Goal: Task Accomplishment & Management: Manage account settings

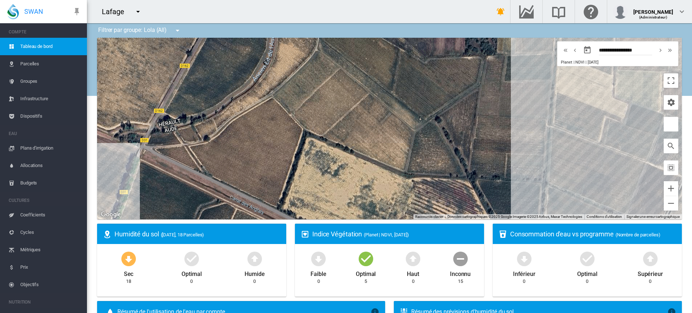
click at [177, 29] on md-icon "icon-menu-down" at bounding box center [177, 30] width 9 height 9
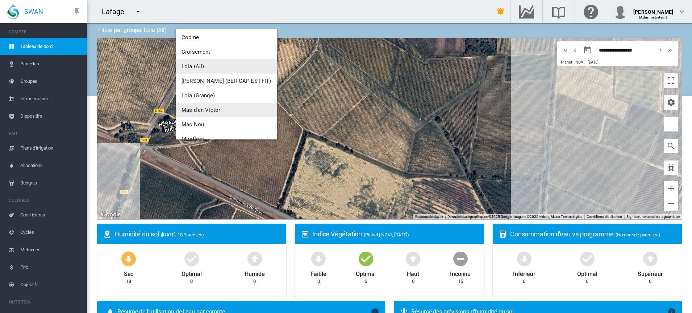
scroll to position [91, 0]
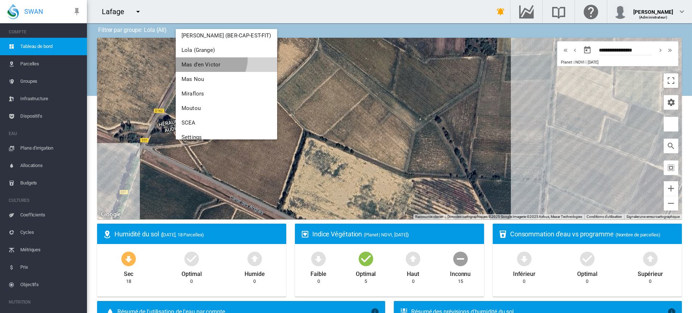
click at [210, 59] on button "Mas d'en Victor" at bounding box center [227, 64] width 102 height 15
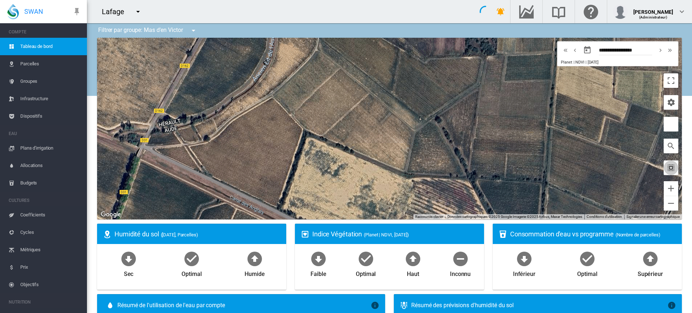
click at [667, 168] on md-icon "icon-select-all" at bounding box center [671, 167] width 9 height 9
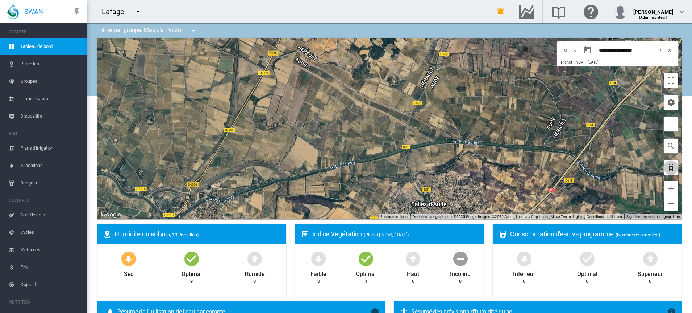
click at [667, 168] on md-icon "icon-select-all" at bounding box center [671, 167] width 9 height 9
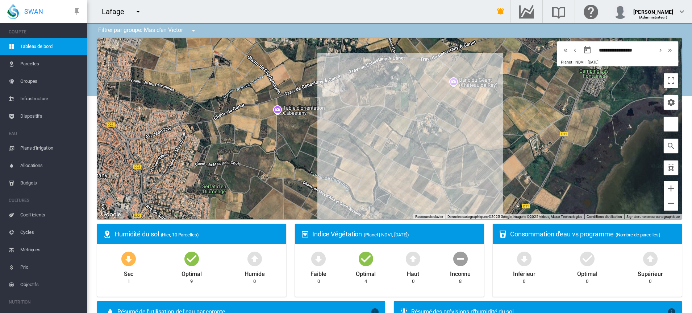
click at [30, 62] on span "Parcelles" at bounding box center [50, 63] width 61 height 17
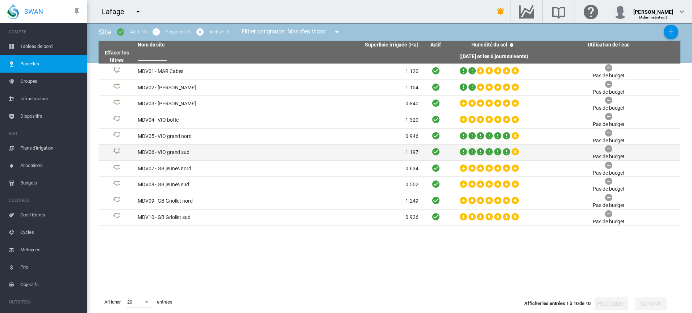
click at [185, 153] on td "MDV06 - VIO grand sud" at bounding box center [206, 152] width 143 height 16
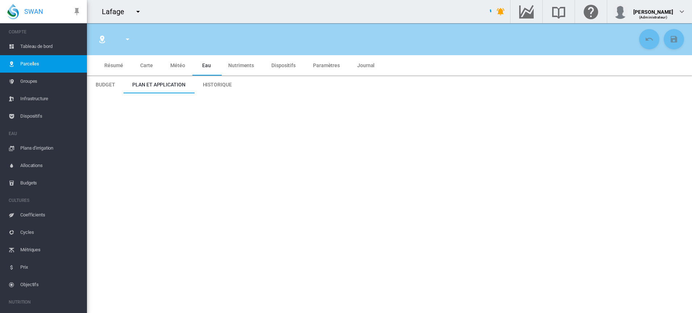
type input "**********"
type input "********"
type input "*******"
type input "**"
type input "*****"
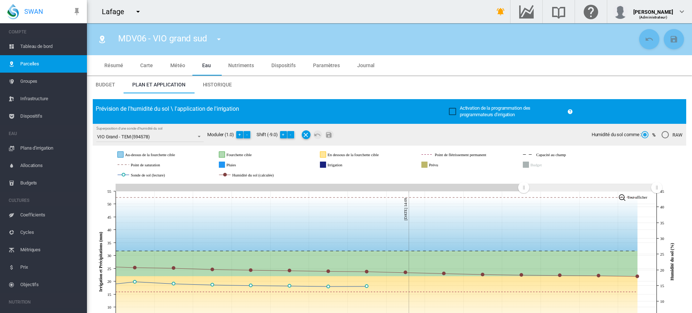
scroll to position [45, 0]
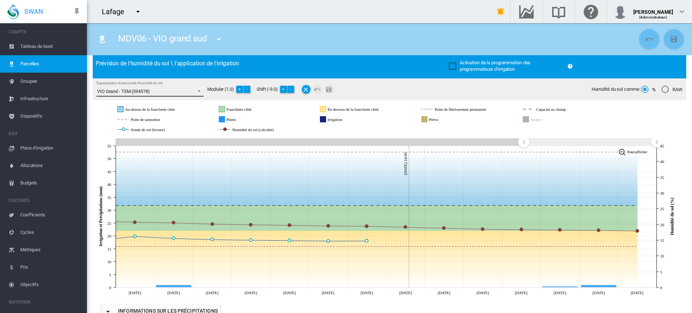
click at [199, 89] on span "Superposition d'une sonde d'humidité du sol: \a VIO Grand - TEM (594578)\a" at bounding box center [197, 90] width 9 height 7
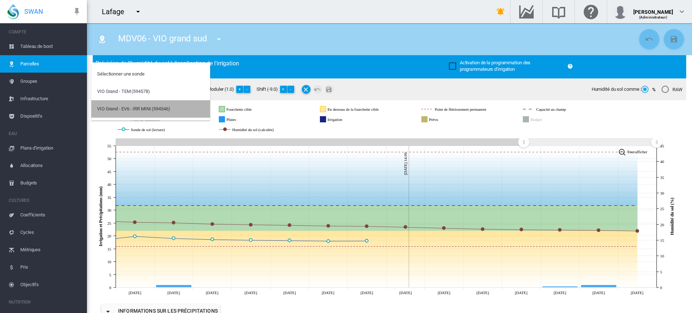
click at [178, 109] on md-option "VIO Grand - EV6 - IRR MINI (594546)" at bounding box center [150, 108] width 119 height 17
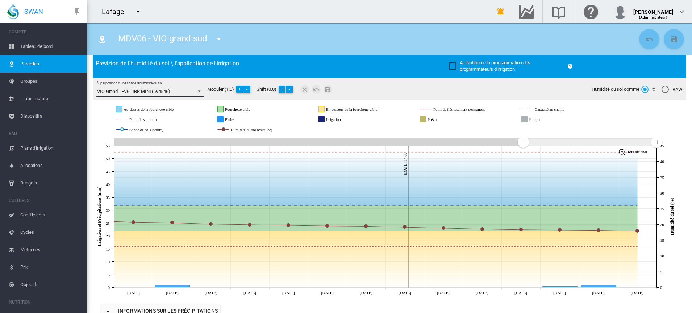
drag, startPoint x: 522, startPoint y: 141, endPoint x: 408, endPoint y: 160, distance: 115.7
click at [195, 150] on icon "JavaScript chart by amCharts 3.21.15 Sep 22 Sep 23 Sep 24 Sep 25 Sep 26 Sep 27 …" at bounding box center [386, 216] width 587 height 160
drag, startPoint x: 521, startPoint y: 145, endPoint x: 371, endPoint y: 146, distance: 150.1
click at [371, 146] on icon "JavaScript chart by amCharts 3.21.15 Sep 22 Sep 23 Sep 24 Sep 25 Sep 26 Sep 27 …" at bounding box center [386, 216] width 587 height 160
drag, startPoint x: 525, startPoint y: 143, endPoint x: 498, endPoint y: 147, distance: 27.4
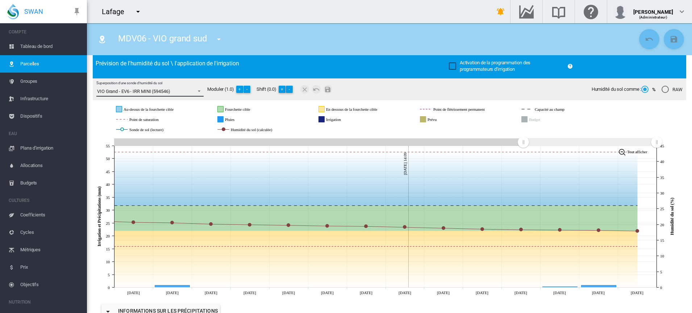
click at [498, 147] on icon "JavaScript chart by amCharts 3.21.15 Sep 22 Sep 23 Sep 24 Sep 25 Sep 26 Sep 27 …" at bounding box center [386, 216] width 587 height 160
drag, startPoint x: 523, startPoint y: 143, endPoint x: 509, endPoint y: 144, distance: 13.4
click at [509, 144] on g at bounding box center [389, 142] width 549 height 13
drag, startPoint x: 525, startPoint y: 142, endPoint x: 492, endPoint y: 144, distance: 33.1
click at [492, 144] on g at bounding box center [389, 142] width 549 height 13
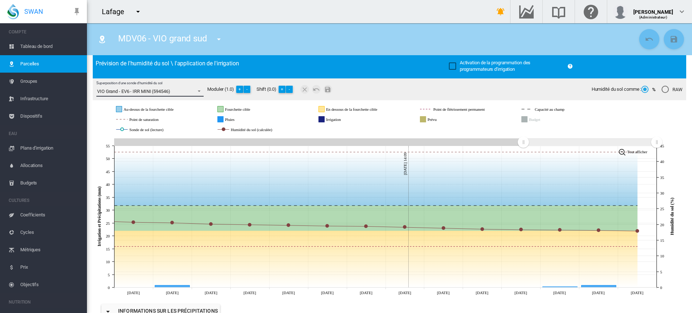
click at [434, 148] on icon at bounding box center [386, 215] width 543 height 141
click at [427, 140] on rect at bounding box center [386, 141] width 543 height 7
click at [433, 139] on rect at bounding box center [386, 141] width 543 height 7
drag, startPoint x: 525, startPoint y: 143, endPoint x: 501, endPoint y: 145, distance: 23.3
click at [501, 145] on g at bounding box center [389, 142] width 549 height 13
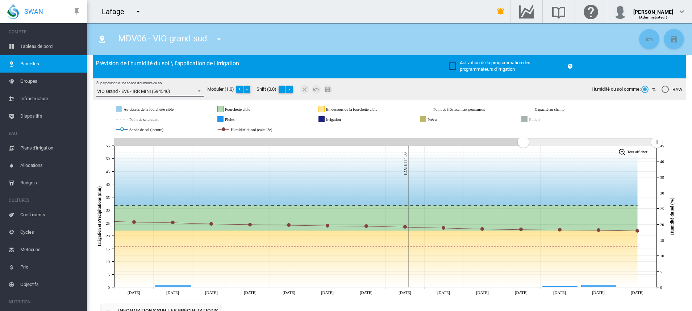
drag, startPoint x: 522, startPoint y: 143, endPoint x: 472, endPoint y: 144, distance: 49.3
click at [474, 144] on g at bounding box center [389, 142] width 549 height 13
click at [426, 136] on icon "JavaScript chart by amCharts 3.21.15 Sep 22 Sep 23 Sep 24 Sep 25 Sep 26 Sep 27 …" at bounding box center [386, 216] width 587 height 160
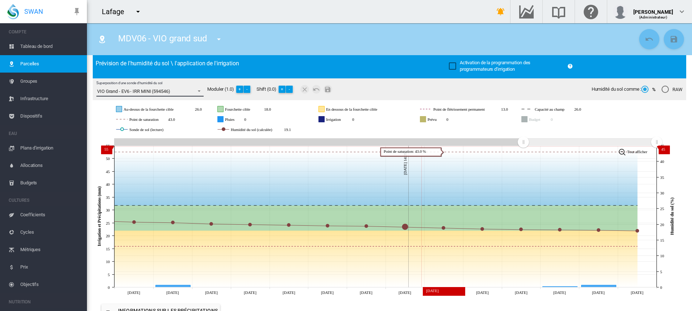
click at [422, 146] on icon at bounding box center [386, 215] width 543 height 141
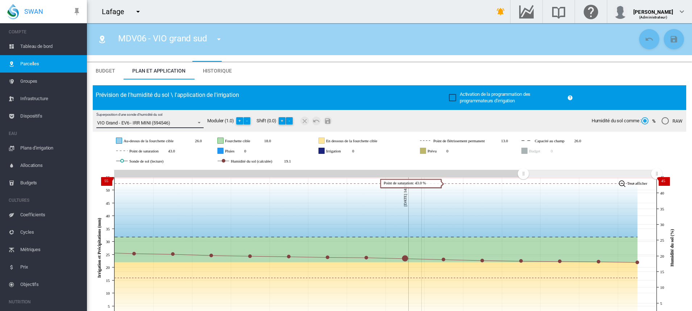
scroll to position [0, 0]
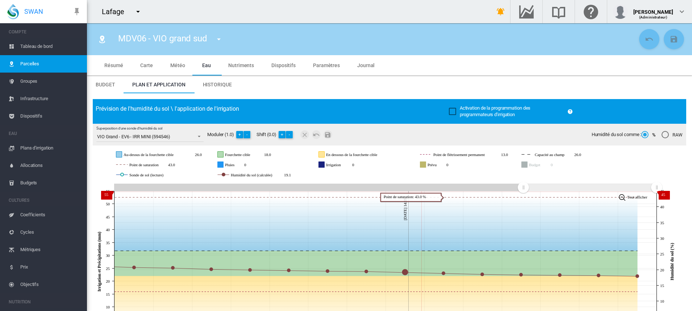
click at [220, 80] on md-tab-item "Historique" at bounding box center [217, 84] width 46 height 17
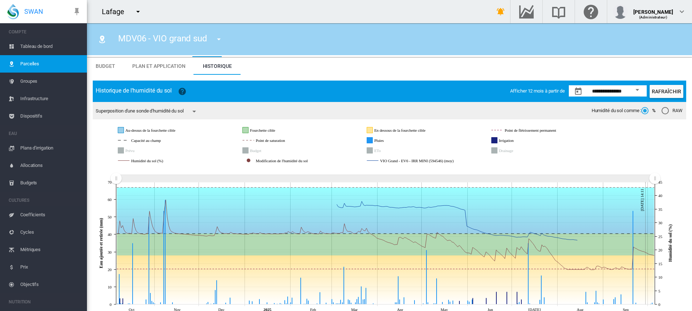
scroll to position [29, 0]
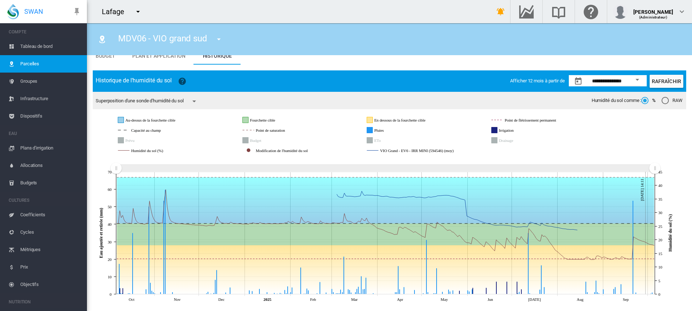
click at [196, 102] on md-icon "icon-menu-down" at bounding box center [194, 101] width 9 height 9
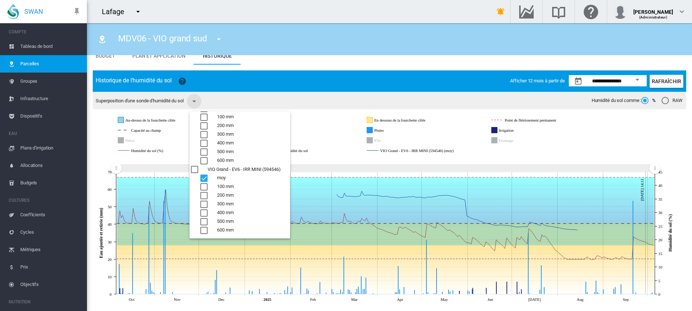
scroll to position [0, 0]
click at [203, 123] on div "COMMON.AVG" at bounding box center [203, 124] width 7 height 7
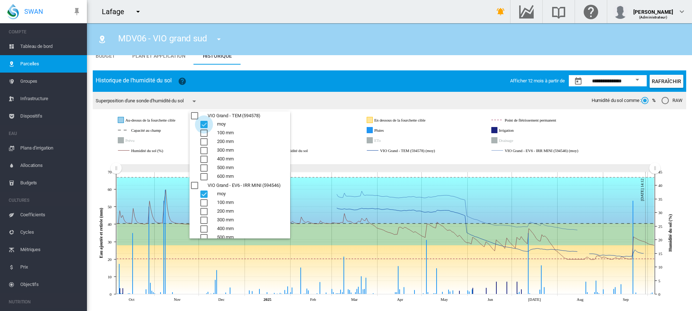
click at [205, 123] on div "COMMON.AVG" at bounding box center [203, 124] width 7 height 7
click at [203, 129] on div "100 mm" at bounding box center [203, 132] width 7 height 7
drag, startPoint x: 204, startPoint y: 145, endPoint x: 203, endPoint y: 132, distance: 12.3
click at [203, 147] on div "300 mm" at bounding box center [203, 150] width 7 height 7
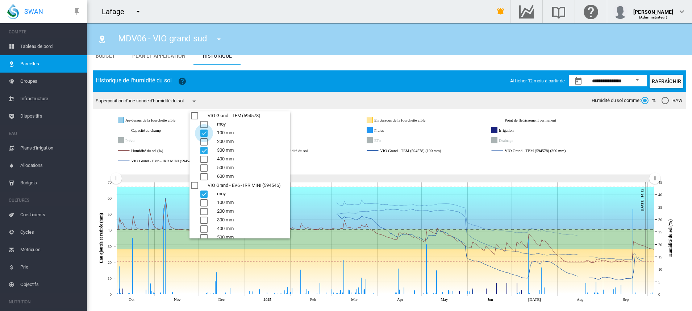
click at [204, 131] on div "100 mm" at bounding box center [203, 132] width 7 height 7
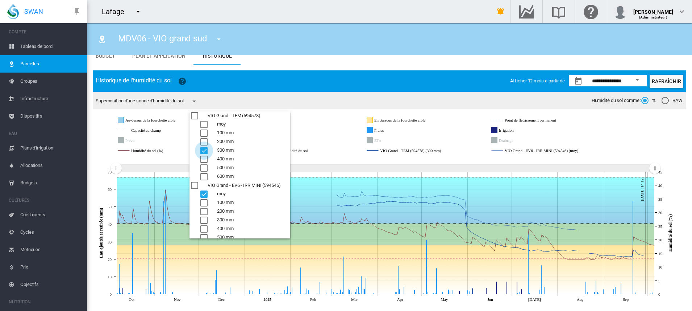
click at [207, 150] on div "300 mm" at bounding box center [203, 150] width 7 height 7
click at [204, 202] on div "100 mm" at bounding box center [203, 202] width 7 height 7
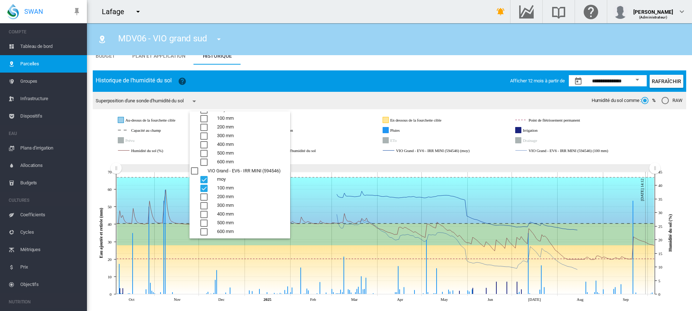
scroll to position [16, 0]
click at [203, 192] on div "200 mm" at bounding box center [203, 195] width 7 height 7
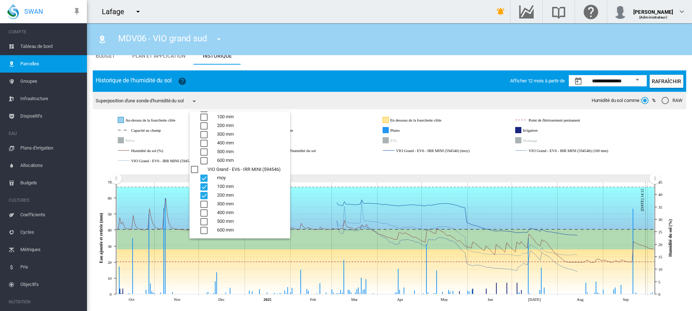
click at [206, 187] on div "100 mm" at bounding box center [203, 186] width 7 height 7
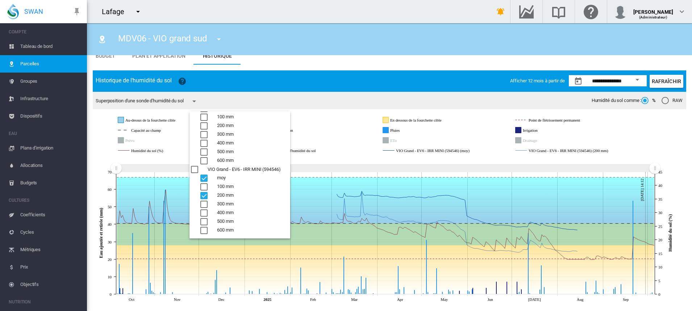
click at [203, 193] on div "200 mm" at bounding box center [203, 195] width 7 height 7
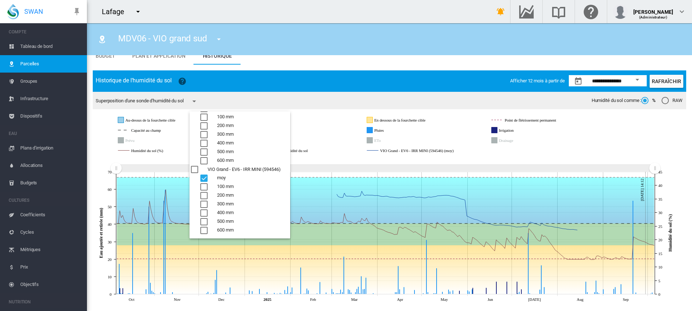
click at [204, 179] on div "COMMON.AVG" at bounding box center [203, 177] width 7 height 7
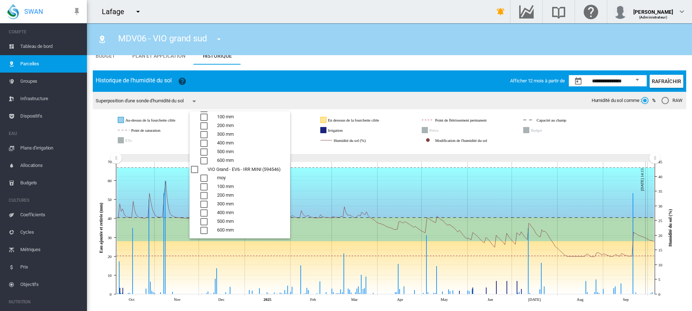
click at [204, 186] on div "100 mm" at bounding box center [203, 186] width 7 height 7
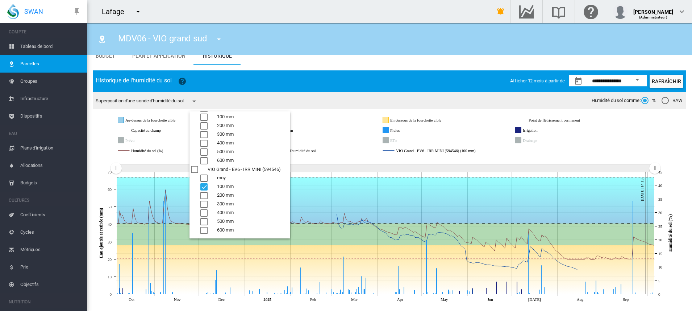
click at [204, 193] on div "200 mm" at bounding box center [203, 195] width 7 height 7
click at [204, 204] on div "300 mm" at bounding box center [203, 203] width 7 height 7
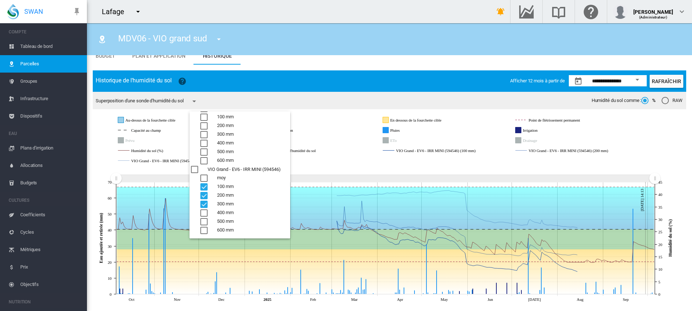
click at [204, 213] on div "400 mm" at bounding box center [203, 212] width 7 height 7
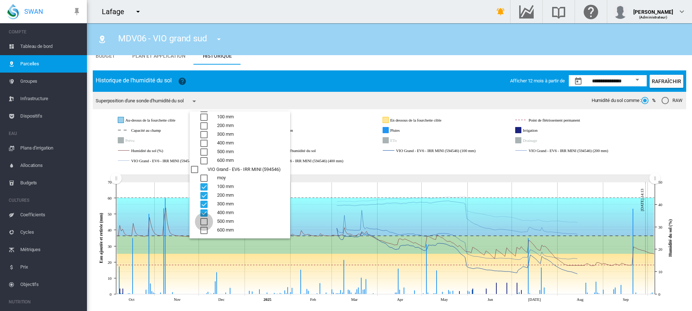
click at [206, 220] on div "500 mm" at bounding box center [203, 221] width 7 height 7
click at [205, 231] on div "600 mm" at bounding box center [203, 230] width 7 height 7
drag, startPoint x: 204, startPoint y: 193, endPoint x: 205, endPoint y: 198, distance: 5.1
click at [204, 193] on div "200 mm" at bounding box center [203, 195] width 7 height 7
click at [204, 209] on div "400 mm" at bounding box center [203, 212] width 7 height 7
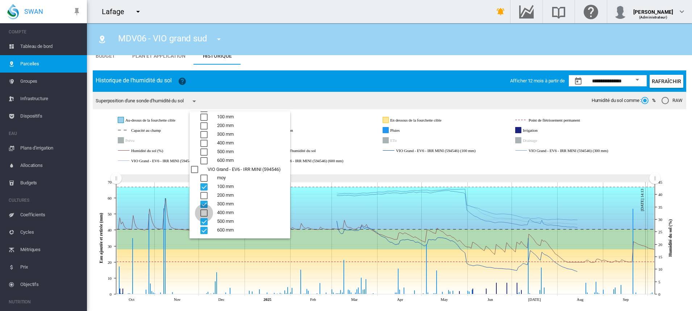
drag, startPoint x: 204, startPoint y: 206, endPoint x: 205, endPoint y: 218, distance: 12.8
click at [204, 209] on div "400 mm" at bounding box center [203, 212] width 7 height 7
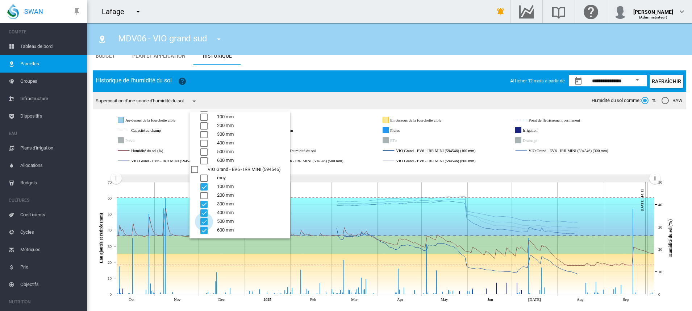
click at [205, 219] on div "500 mm" at bounding box center [203, 221] width 7 height 7
click at [202, 232] on div "600 mm" at bounding box center [203, 230] width 7 height 7
click at [202, 213] on div "400 mm" at bounding box center [203, 212] width 7 height 7
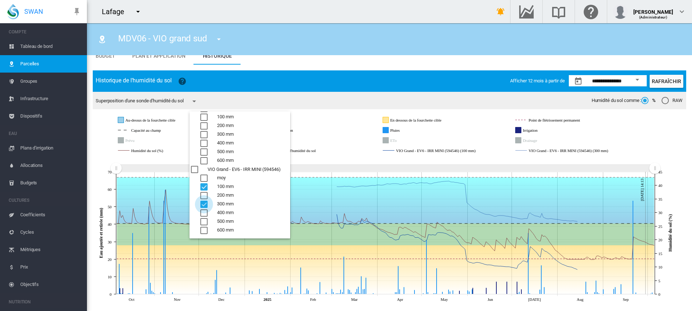
click at [203, 201] on div "300 mm" at bounding box center [203, 203] width 7 height 7
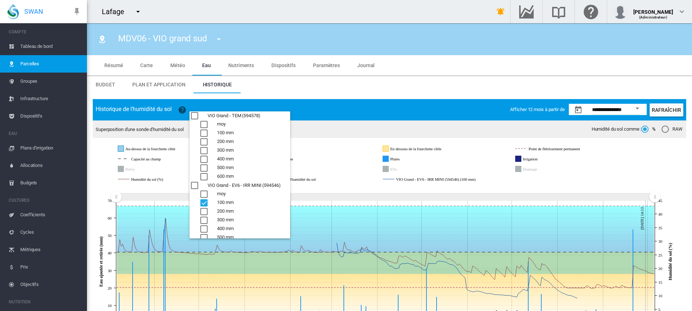
scroll to position [16, 0]
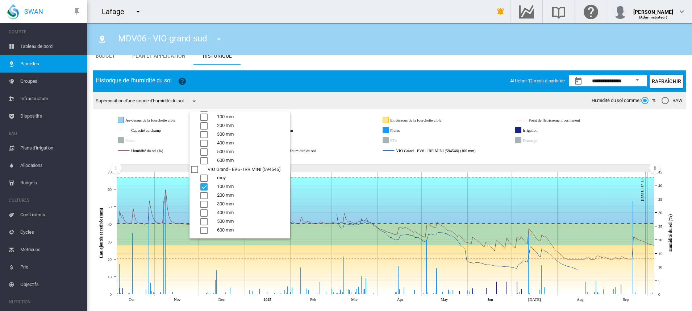
click at [300, 94] on md-backdrop at bounding box center [346, 155] width 692 height 311
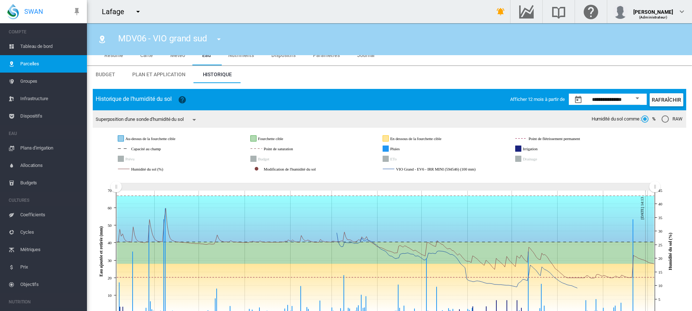
scroll to position [0, 0]
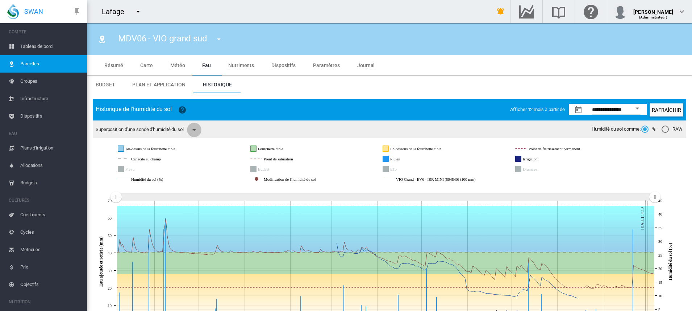
click at [194, 130] on md-icon "icon-menu-down" at bounding box center [194, 129] width 9 height 9
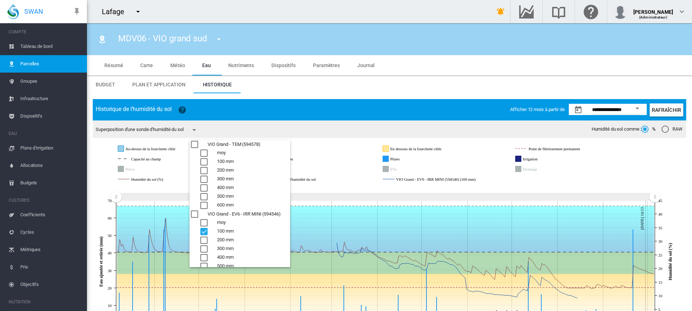
click at [196, 130] on md-backdrop at bounding box center [346, 155] width 692 height 311
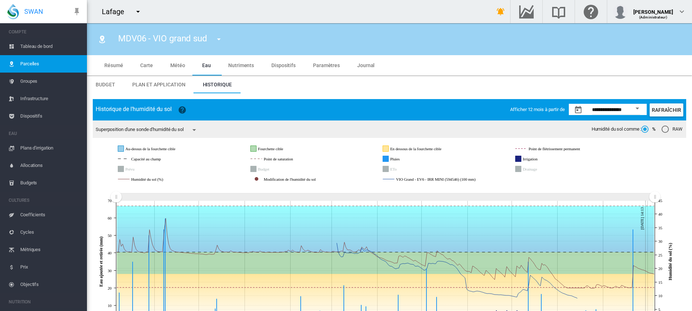
click at [263, 124] on div "Superposition d'une sonde d'humidité du sol Humidité du sol comme : % RAW" at bounding box center [390, 128] width 594 height 17
click at [261, 112] on div "**********" at bounding box center [390, 109] width 594 height 21
click at [154, 86] on span "Plan et application" at bounding box center [158, 85] width 53 height 6
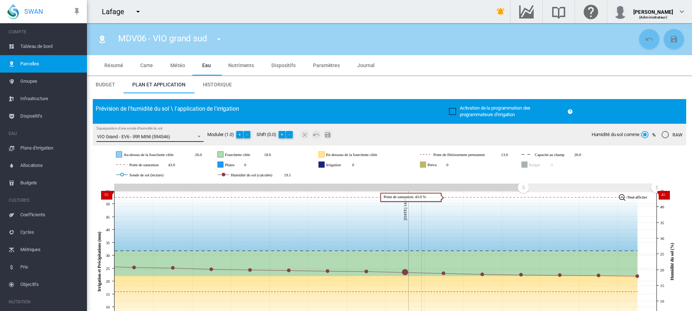
click at [197, 137] on span "Superposition d'une sonde d'humidité du sol: \a VIO Grand - EV6 - IRR MINI (594…" at bounding box center [197, 135] width 9 height 7
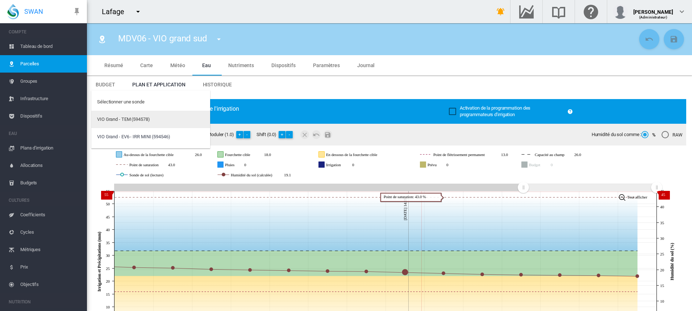
click at [155, 122] on md-option "VIO Grand - TEM (594578)" at bounding box center [150, 119] width 119 height 17
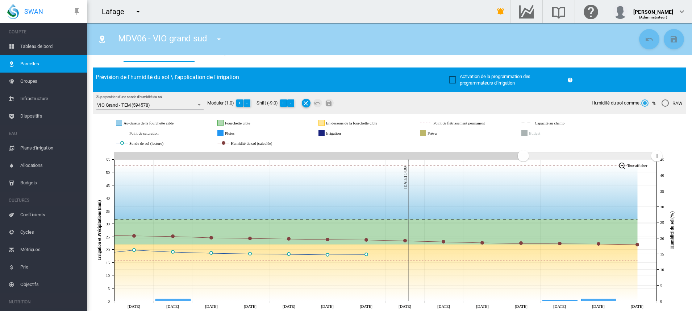
scroll to position [45, 0]
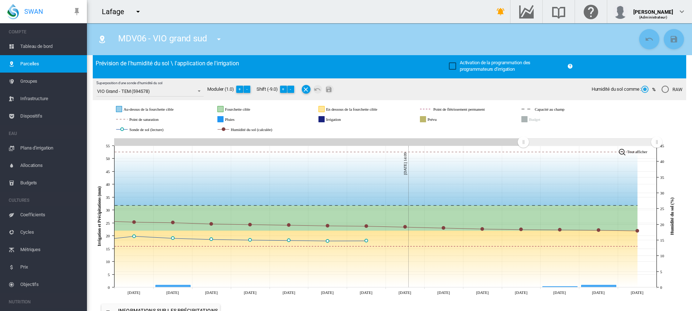
click at [218, 38] on md-icon "icon-menu-down" at bounding box center [219, 39] width 9 height 9
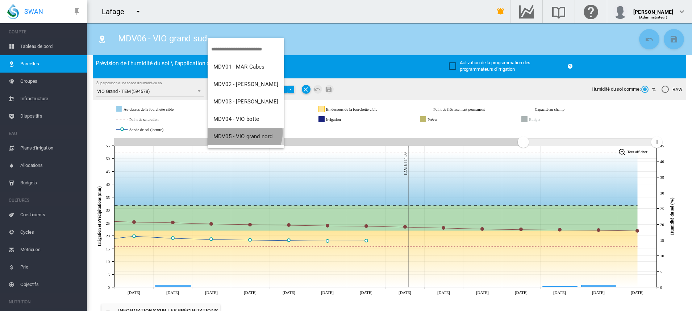
click at [243, 132] on button "MDV05 - VIO grand nord" at bounding box center [246, 136] width 76 height 17
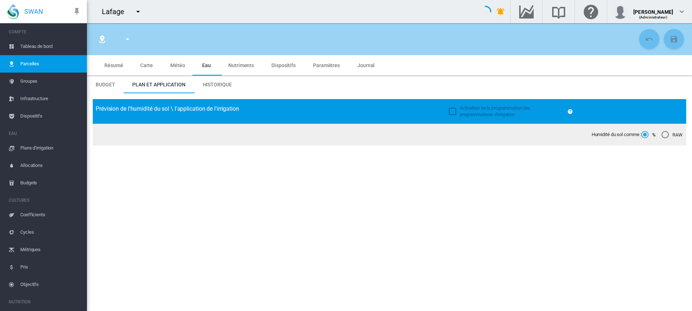
type input "**********"
type input "********"
type input "*******"
type input "**"
type input "*****"
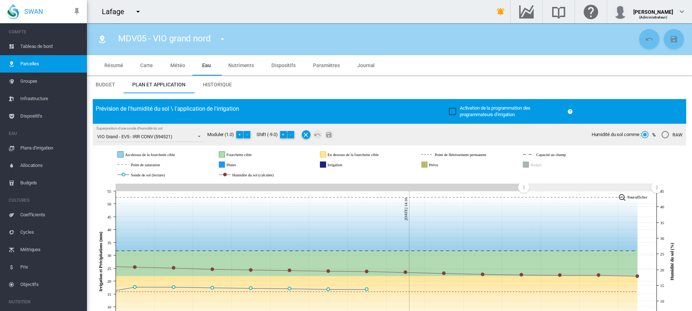
drag, startPoint x: 522, startPoint y: 189, endPoint x: 430, endPoint y: 190, distance: 91.4
click at [431, 190] on g at bounding box center [390, 187] width 548 height 13
click at [433, 185] on rect at bounding box center [387, 186] width 542 height 7
drag, startPoint x: 526, startPoint y: 187, endPoint x: 485, endPoint y: 190, distance: 41.8
click at [496, 190] on g at bounding box center [390, 187] width 548 height 13
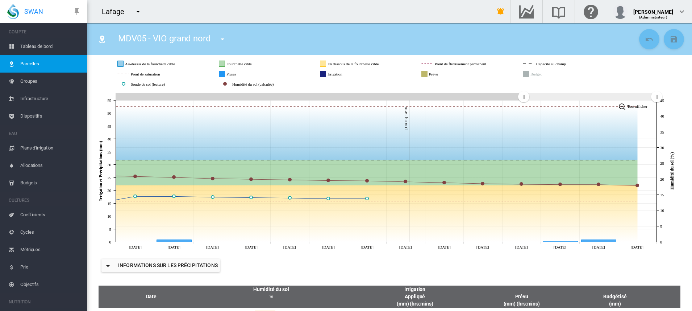
scroll to position [45, 0]
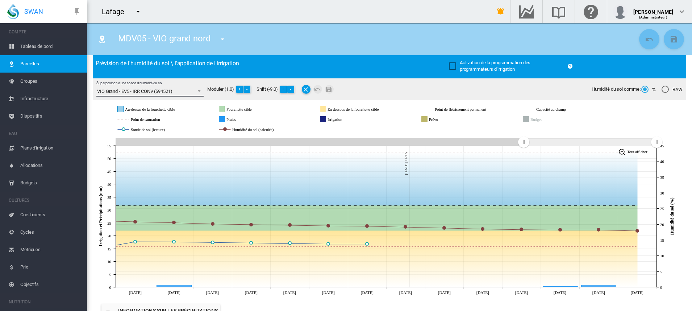
click at [200, 91] on span "Superposition d'une sonde d'humidité du sol: \a VIO Grand - EV5 - IRR CONV (594…" at bounding box center [197, 90] width 9 height 7
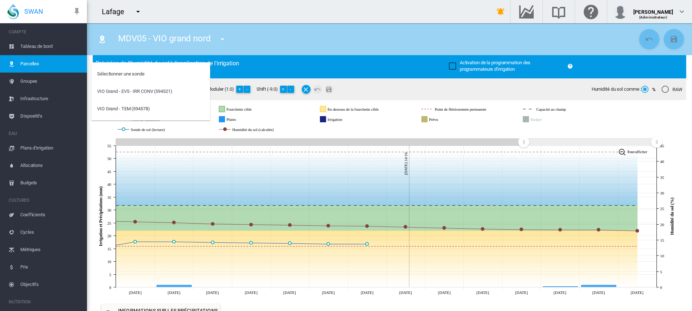
click at [301, 61] on md-backdrop at bounding box center [346, 155] width 692 height 311
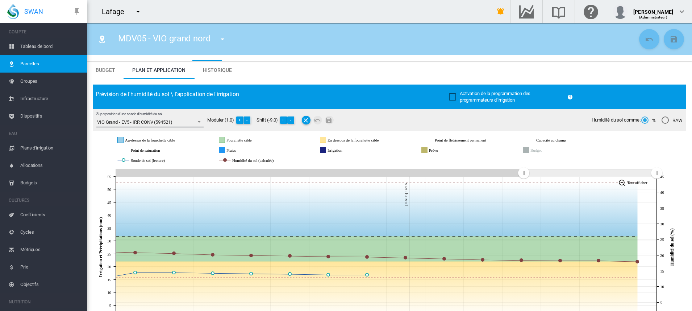
scroll to position [0, 0]
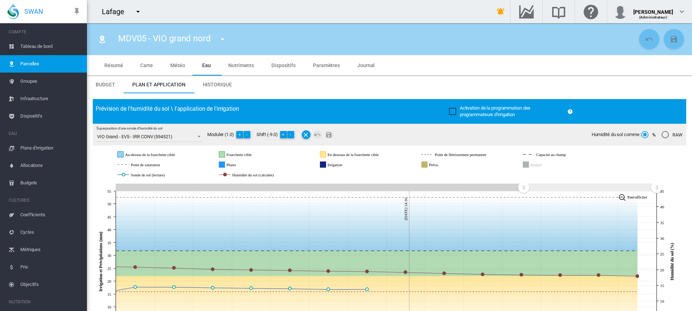
click at [215, 82] on span "Historique" at bounding box center [217, 85] width 29 height 6
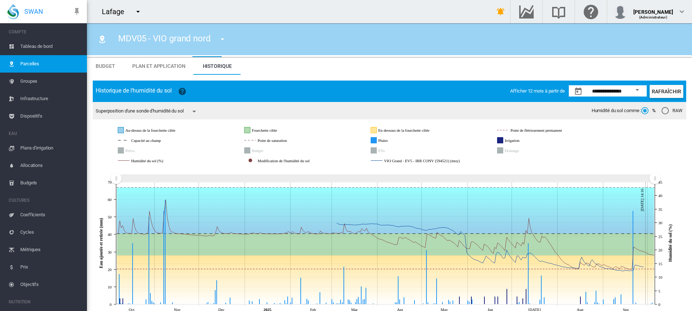
scroll to position [29, 0]
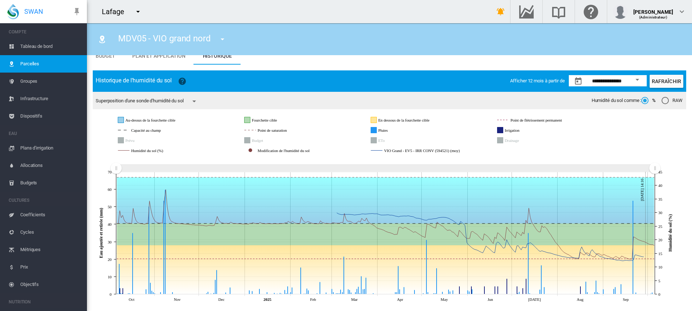
click at [196, 103] on md-icon "icon-menu-down" at bounding box center [194, 101] width 9 height 9
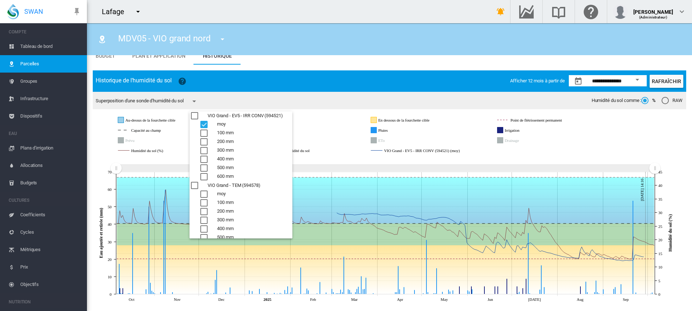
click at [298, 92] on md-backdrop at bounding box center [346, 155] width 692 height 311
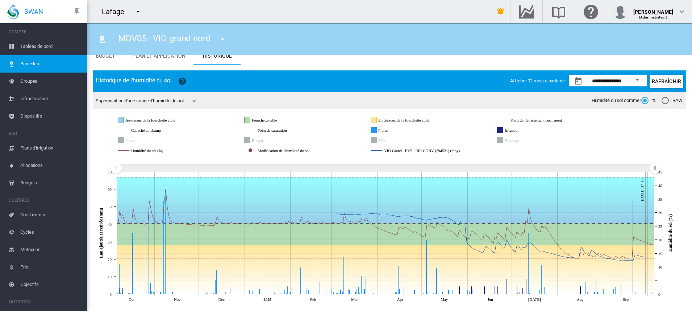
click at [198, 100] on md-icon "icon-menu-down" at bounding box center [194, 101] width 9 height 9
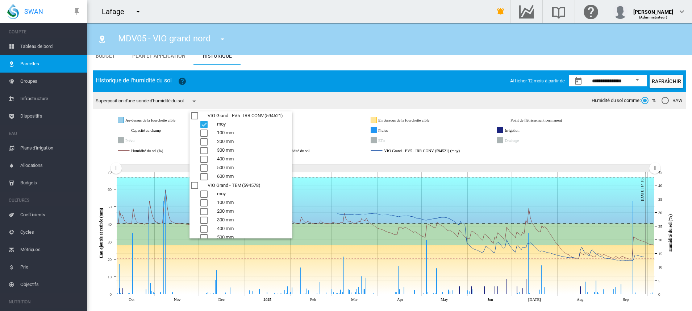
click at [195, 184] on div "VIO Grand - TEM (594578)" at bounding box center [194, 185] width 7 height 7
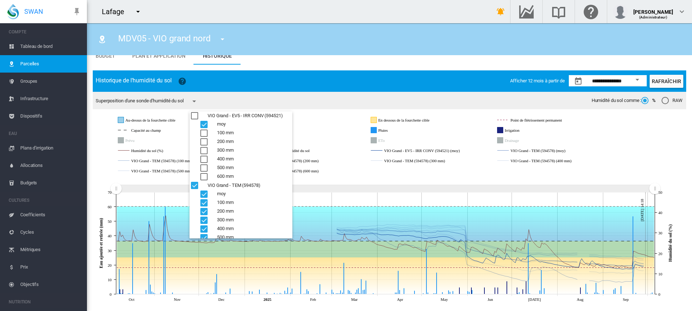
click at [194, 187] on div "VIO Grand - TEM (594578)" at bounding box center [194, 185] width 7 height 7
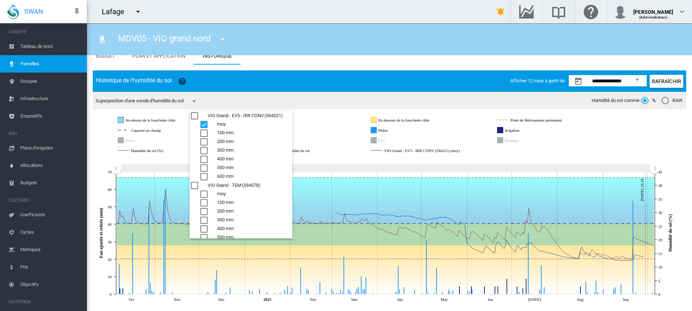
click at [207, 194] on div "COMMON.AVG" at bounding box center [203, 193] width 7 height 7
click at [467, 236] on md-backdrop at bounding box center [346, 155] width 692 height 311
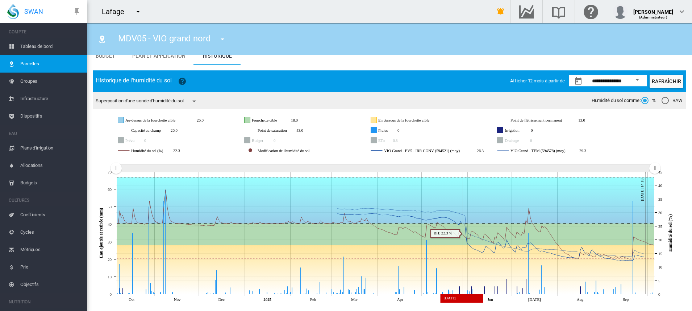
click at [463, 233] on icon at bounding box center [386, 234] width 538 height 22
click at [466, 227] on icon at bounding box center [490, 237] width 307 height 48
click at [465, 216] on icon at bounding box center [386, 200] width 538 height 46
click at [467, 242] on icon at bounding box center [386, 234] width 538 height 22
click at [465, 215] on icon at bounding box center [457, 230] width 241 height 44
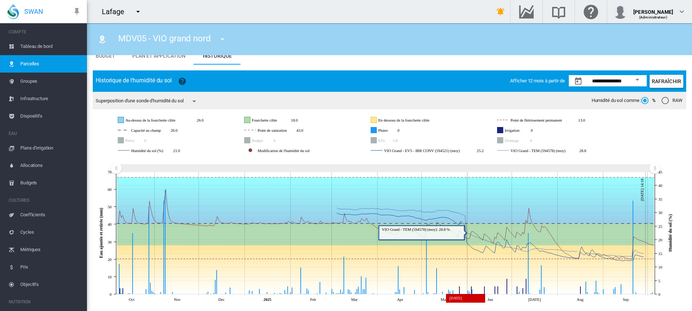
click at [472, 220] on icon at bounding box center [386, 200] width 538 height 46
click at [615, 152] on icon at bounding box center [385, 135] width 539 height 44
click at [199, 97] on md-icon "icon-menu-down" at bounding box center [194, 101] width 9 height 9
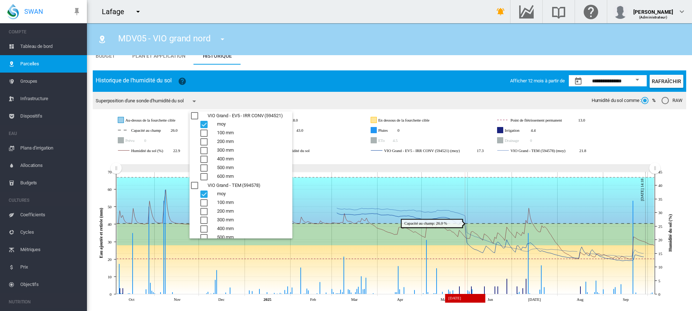
click at [200, 97] on md-backdrop at bounding box center [346, 155] width 692 height 311
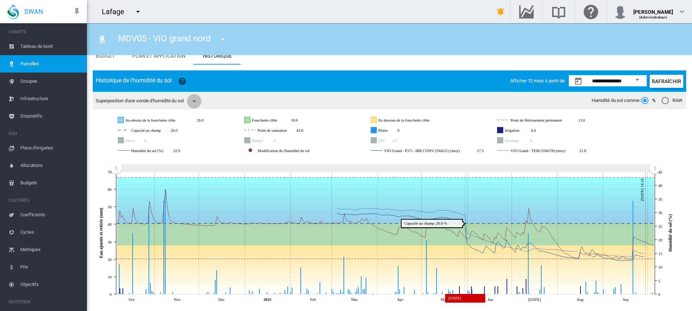
click at [199, 97] on md-icon "icon-menu-down" at bounding box center [194, 101] width 9 height 9
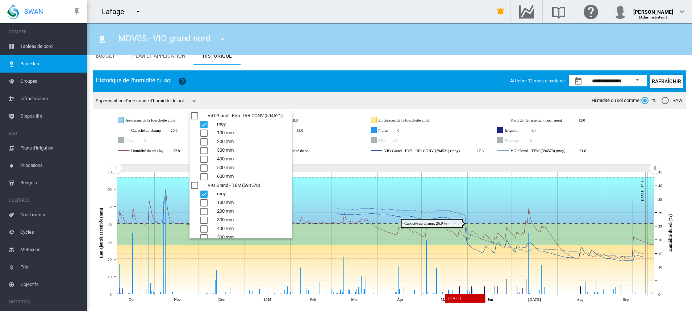
click at [169, 54] on md-backdrop at bounding box center [346, 155] width 692 height 311
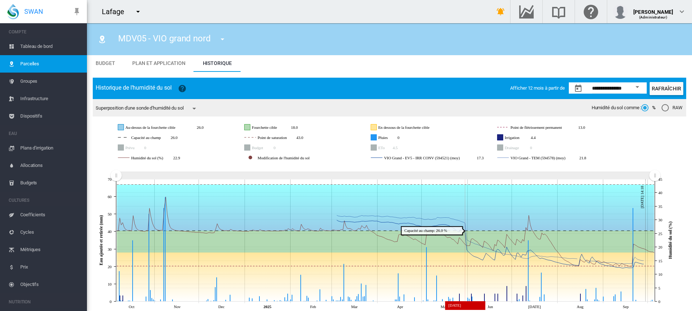
scroll to position [0, 0]
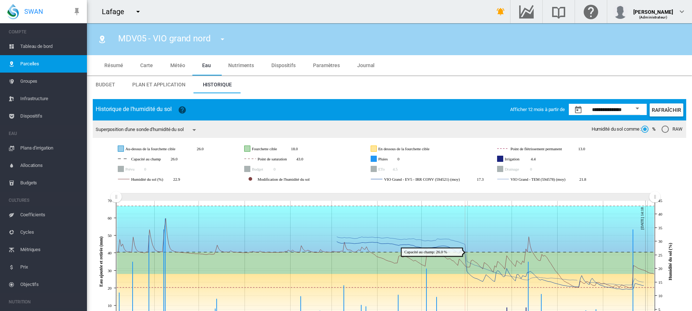
click at [172, 86] on span "Plan et application" at bounding box center [158, 85] width 53 height 6
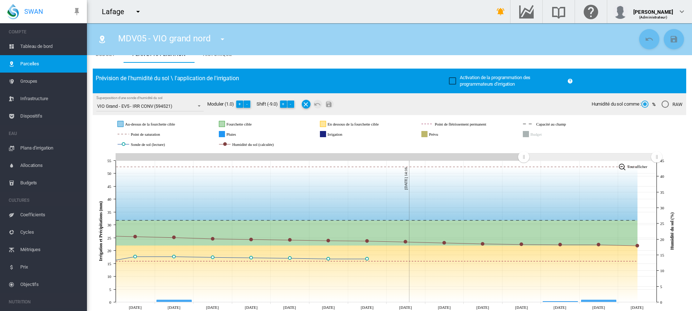
scroll to position [45, 0]
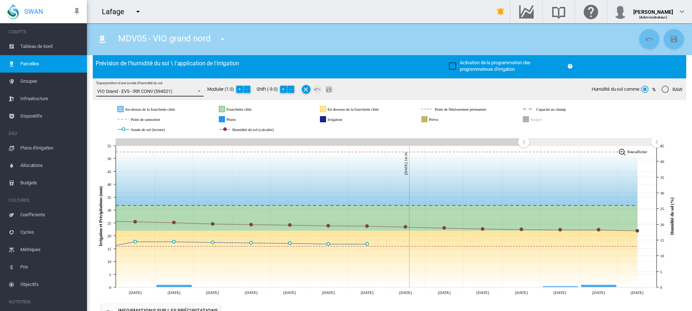
click at [199, 91] on span "Superposition d'une sonde d'humidité du sol: \a VIO Grand - EV5 - IRR CONV (594…" at bounding box center [197, 90] width 9 height 7
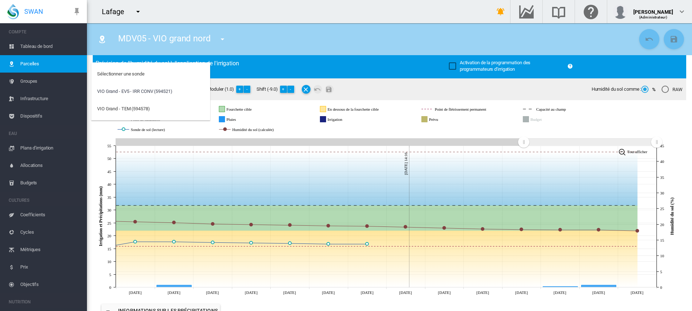
click at [199, 91] on md-option "VIO Grand - EV5 - IRR CONV (594521)" at bounding box center [150, 91] width 119 height 17
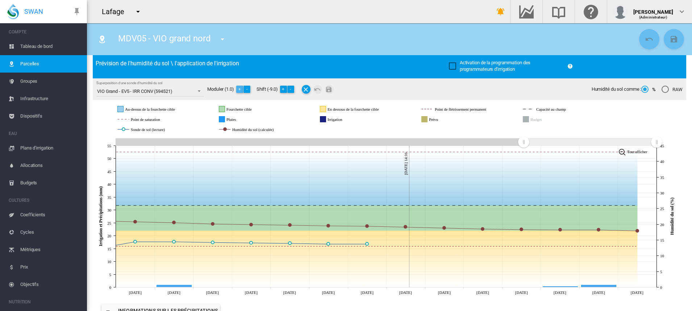
click at [239, 87] on button "+" at bounding box center [239, 89] width 7 height 7
click at [240, 88] on button "+" at bounding box center [239, 89] width 7 height 7
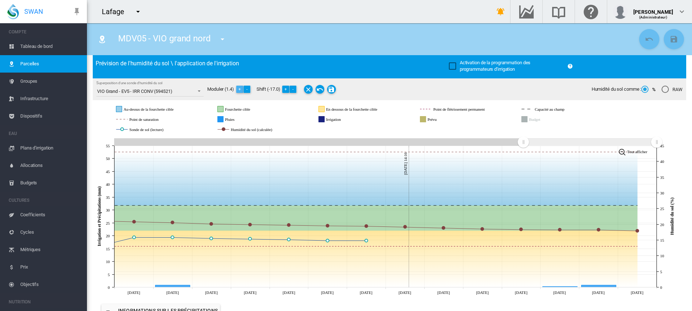
click at [240, 88] on button "+" at bounding box center [239, 89] width 7 height 7
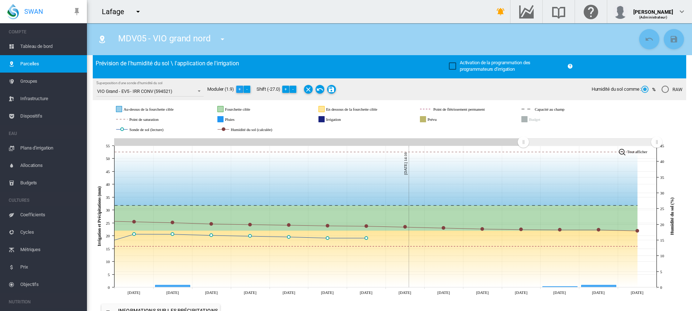
click at [241, 88] on button "+" at bounding box center [239, 89] width 7 height 7
click at [242, 88] on button "+" at bounding box center [239, 89] width 7 height 7
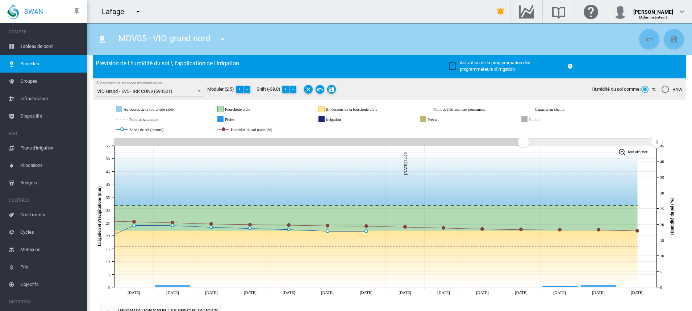
click at [242, 88] on button "+" at bounding box center [239, 89] width 7 height 7
click at [287, 90] on button "+" at bounding box center [285, 89] width 7 height 7
click at [288, 90] on button "+" at bounding box center [285, 89] width 7 height 7
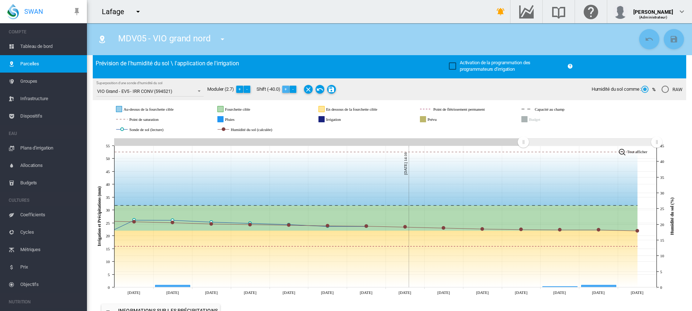
click at [288, 90] on button "+" at bounding box center [285, 89] width 7 height 7
click at [289, 90] on button "+" at bounding box center [285, 89] width 7 height 7
drag, startPoint x: 298, startPoint y: 91, endPoint x: 294, endPoint y: 90, distance: 4.1
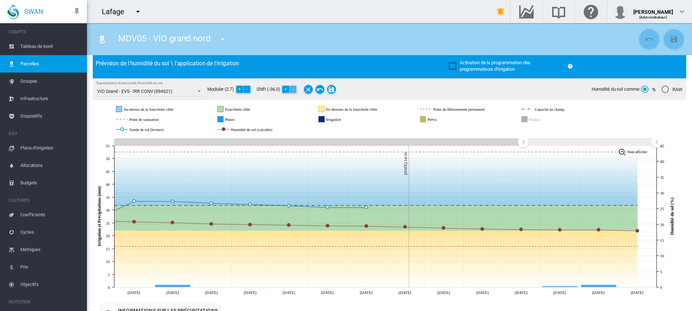
click at [297, 91] on button "-" at bounding box center [293, 89] width 7 height 7
click at [294, 90] on button "-" at bounding box center [293, 89] width 7 height 7
click at [295, 90] on button "-" at bounding box center [293, 89] width 7 height 7
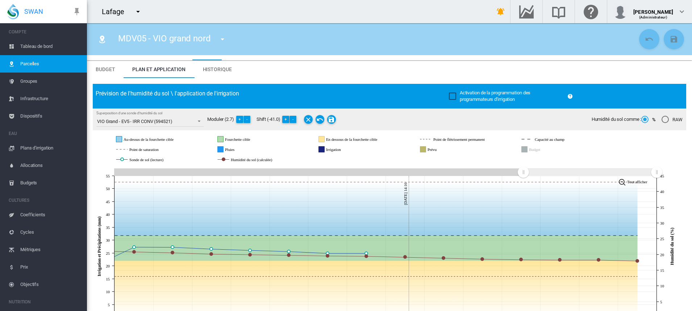
scroll to position [0, 0]
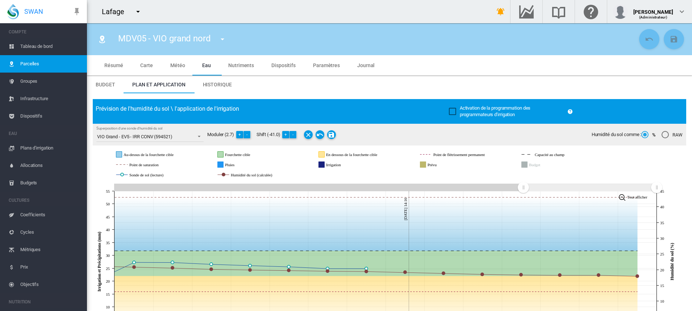
click at [224, 82] on span "Historique" at bounding box center [217, 85] width 29 height 6
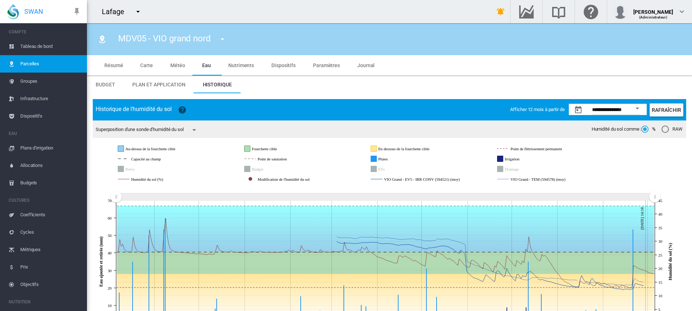
click at [167, 88] on md-tab-item "Plan et application" at bounding box center [159, 84] width 70 height 17
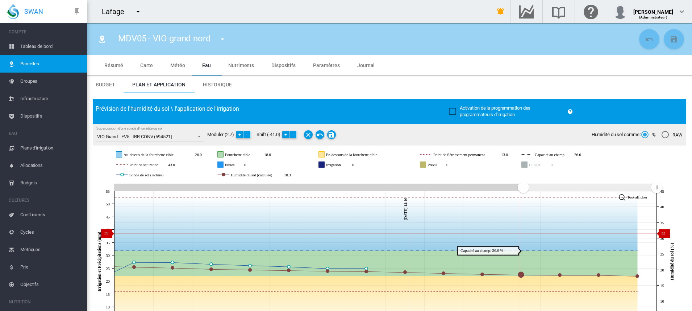
drag, startPoint x: 520, startPoint y: 187, endPoint x: 427, endPoint y: 189, distance: 92.8
click at [427, 189] on g at bounding box center [389, 187] width 549 height 13
drag, startPoint x: 522, startPoint y: 189, endPoint x: 454, endPoint y: 188, distance: 68.2
click at [460, 188] on g at bounding box center [389, 187] width 549 height 13
click at [453, 188] on rect at bounding box center [386, 186] width 543 height 7
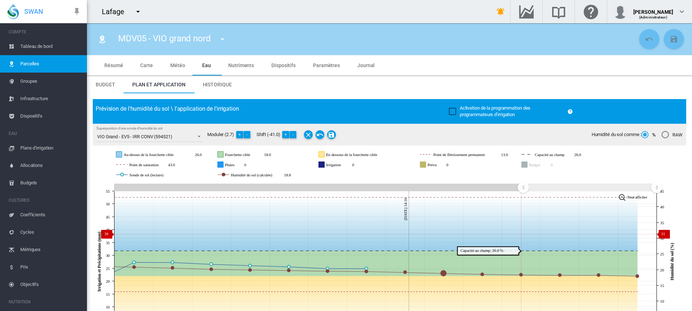
click at [446, 187] on rect at bounding box center [386, 186] width 543 height 7
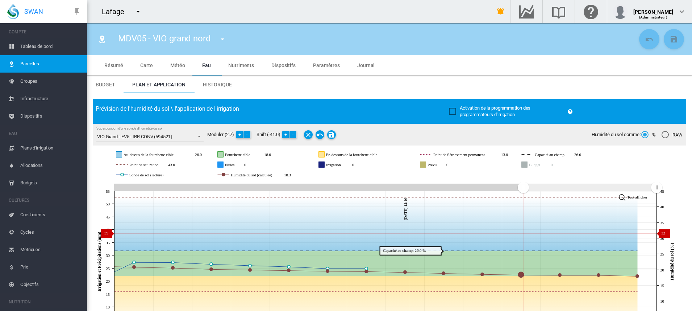
drag, startPoint x: 517, startPoint y: 189, endPoint x: 356, endPoint y: 181, distance: 161.9
click at [467, 195] on icon "JavaScript chart by amCharts 3.21.15 Sep 22 Sep 23 Sep 24 Sep 25 Sep 26 Sep 27 …" at bounding box center [386, 262] width 587 height 160
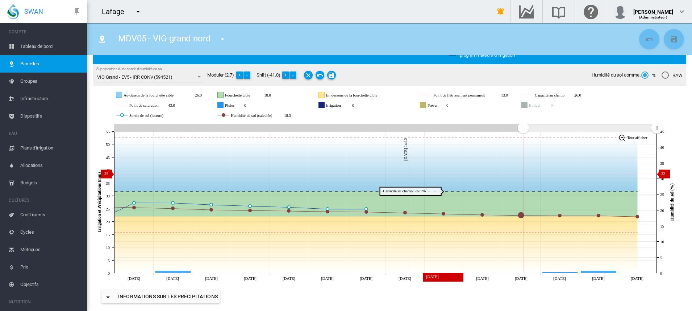
scroll to position [45, 0]
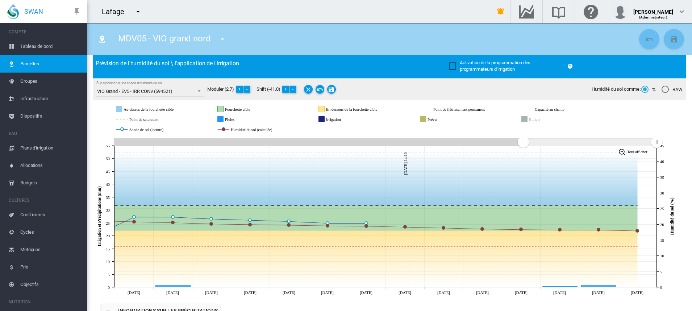
drag, startPoint x: 524, startPoint y: 144, endPoint x: 487, endPoint y: 141, distance: 37.1
click at [487, 141] on g at bounding box center [389, 142] width 549 height 13
click at [476, 140] on rect at bounding box center [386, 141] width 543 height 7
click at [310, 91] on md-icon "icon-close" at bounding box center [308, 89] width 9 height 9
click at [314, 84] on div at bounding box center [316, 89] width 35 height 12
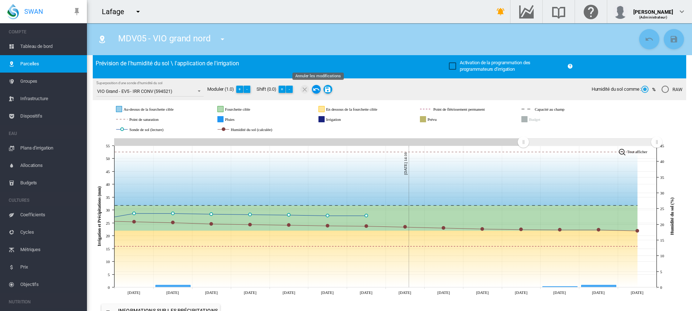
click at [315, 86] on md-icon "icon-undo" at bounding box center [316, 89] width 9 height 9
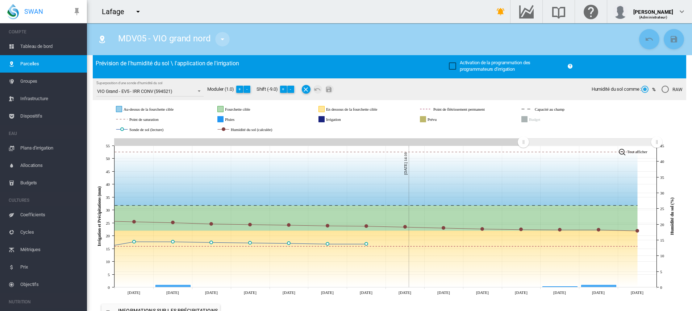
click at [222, 38] on md-icon "icon-menu-down" at bounding box center [222, 39] width 9 height 9
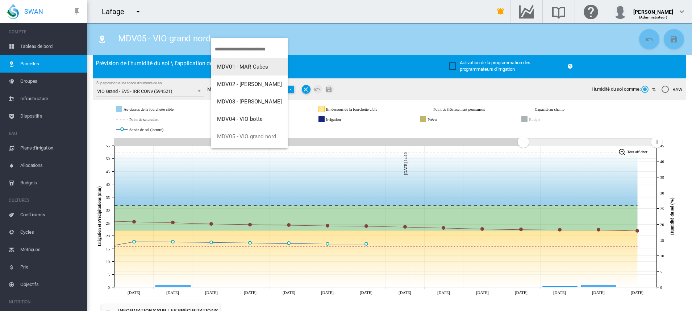
click at [241, 63] on span "MDV01 - MAR Cabes" at bounding box center [242, 66] width 51 height 7
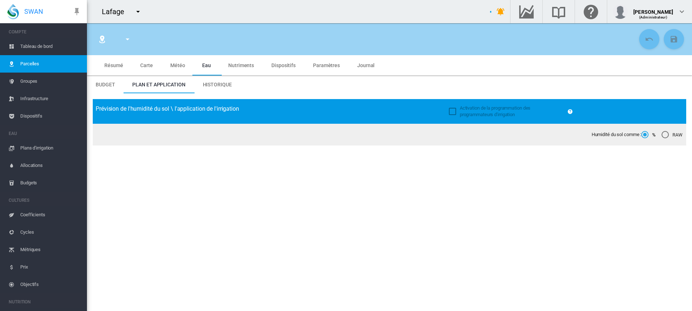
type input "**********"
type input "********"
type input "*******"
type input "**"
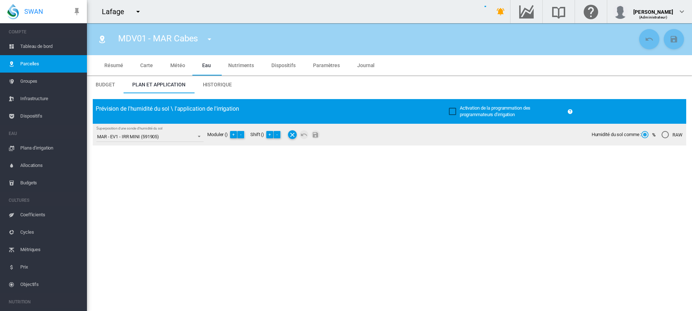
type input "*****"
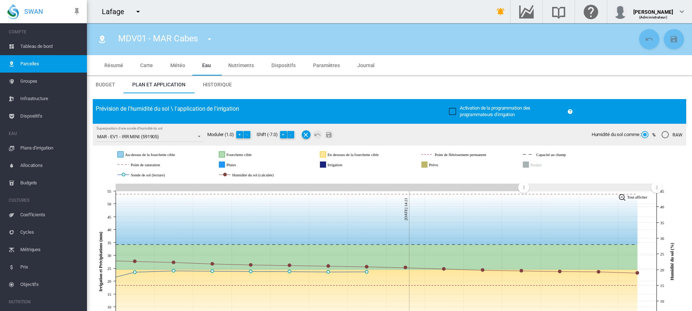
click at [217, 84] on span "Historique" at bounding box center [217, 85] width 29 height 6
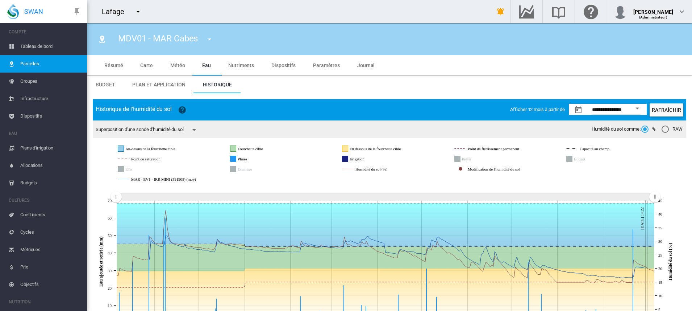
click at [154, 84] on span "Plan et application" at bounding box center [158, 85] width 53 height 6
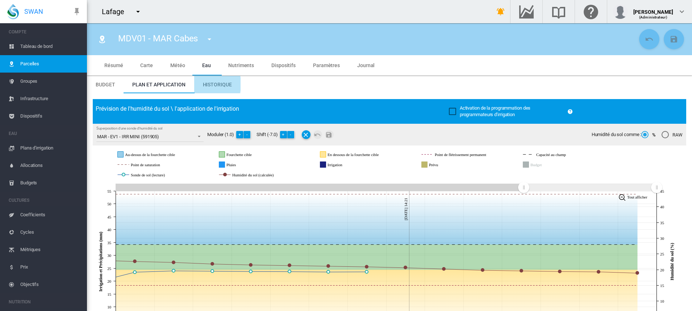
click at [206, 84] on span "Historique" at bounding box center [217, 85] width 29 height 6
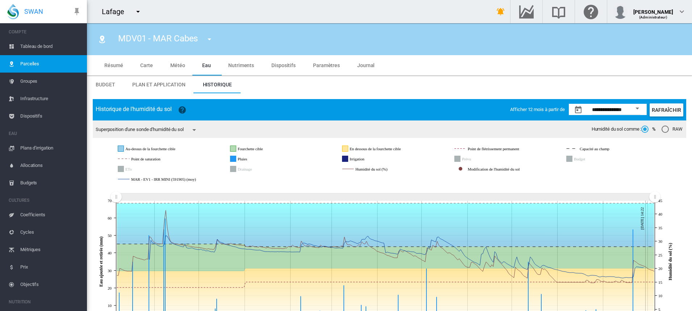
click at [160, 85] on span "Plan et application" at bounding box center [158, 85] width 53 height 6
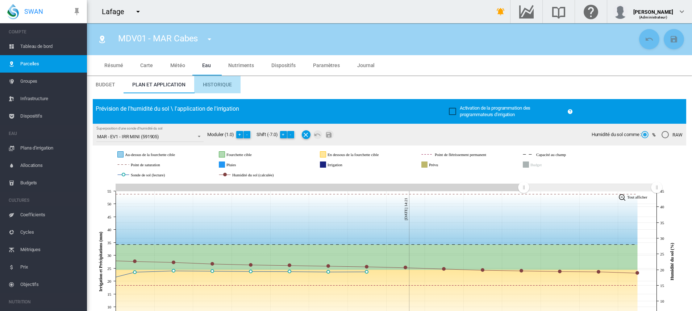
click at [223, 83] on span "Historique" at bounding box center [217, 85] width 29 height 6
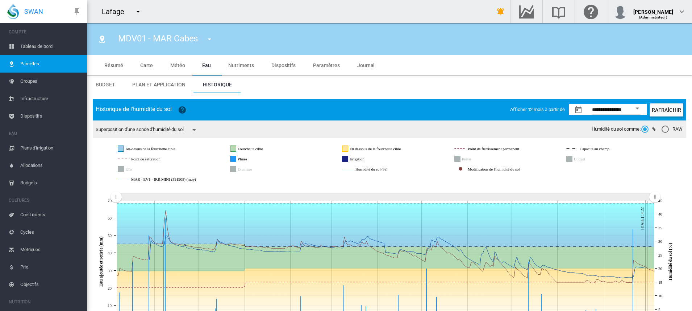
click at [150, 82] on span "Plan et application" at bounding box center [158, 85] width 53 height 6
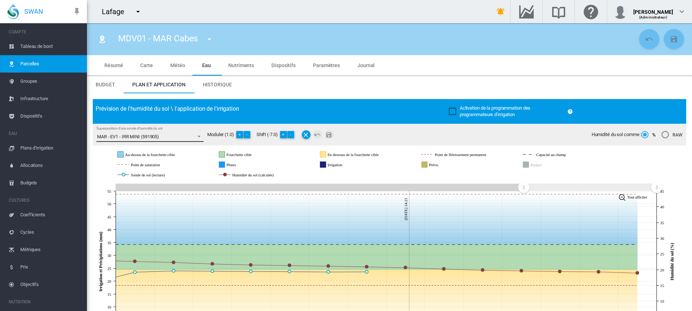
click at [196, 136] on span "Superposition d'une sonde d'humidité du sol: \a MAR - EV1 - IRR MINI (591905)\a" at bounding box center [197, 135] width 9 height 7
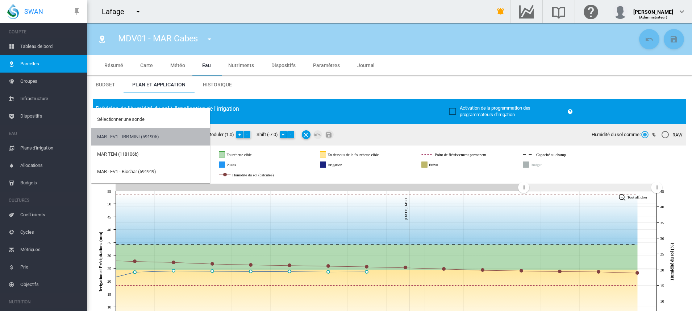
click at [199, 135] on md-option "MAR - EV1 - IRR MINI (591905)" at bounding box center [150, 136] width 119 height 17
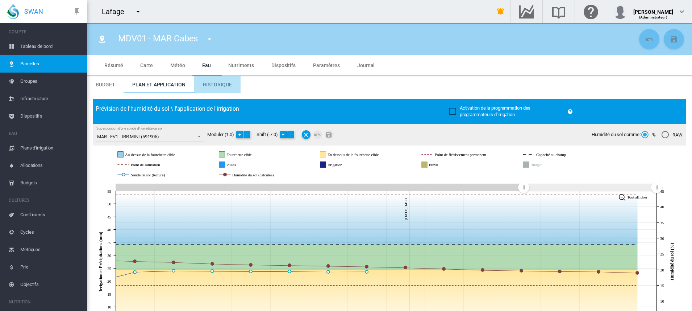
click at [224, 88] on md-tab-item "Historique" at bounding box center [217, 84] width 46 height 17
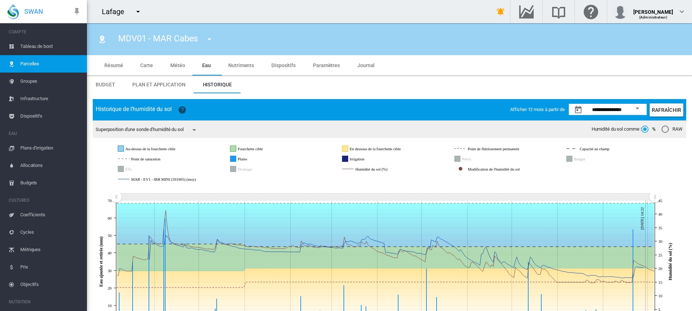
click at [324, 66] on span "Paramètres" at bounding box center [326, 65] width 27 height 6
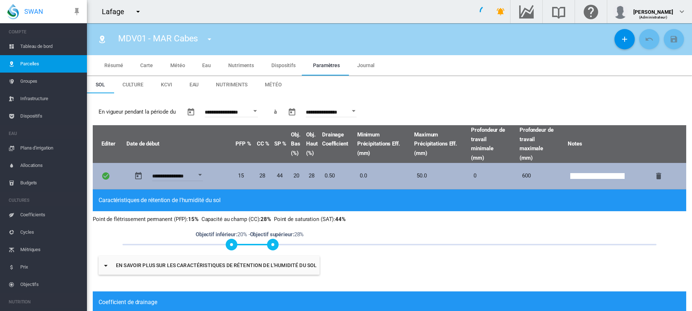
type input "*"
type input "**"
type input "****"
type input "******"
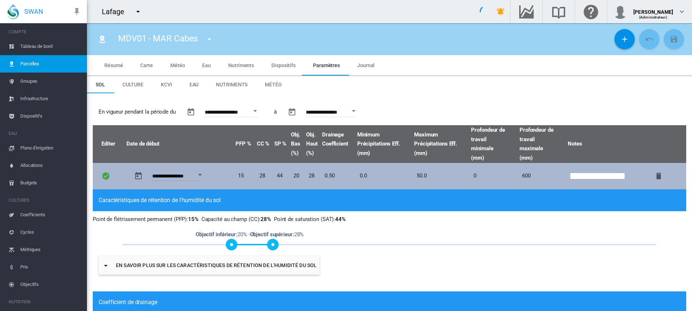
type input "****"
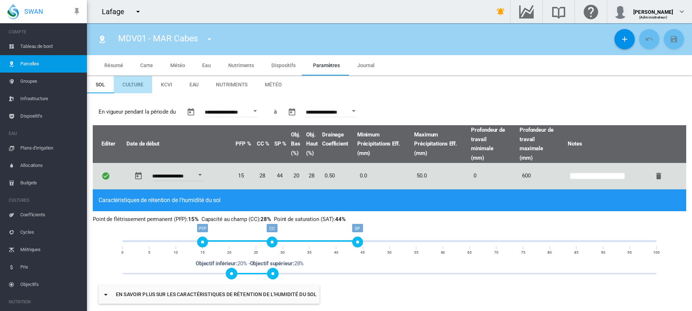
click at [136, 83] on span "Culture" at bounding box center [133, 85] width 21 height 6
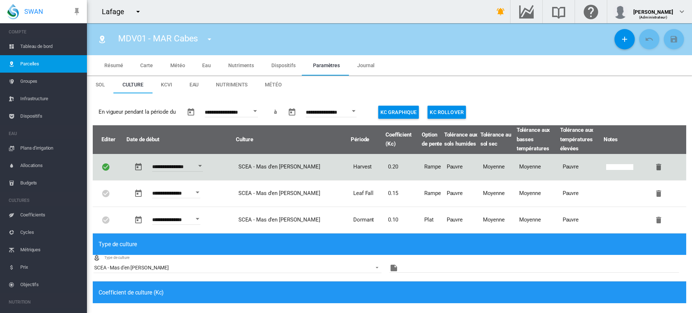
click at [207, 63] on span "Eau" at bounding box center [206, 65] width 9 height 6
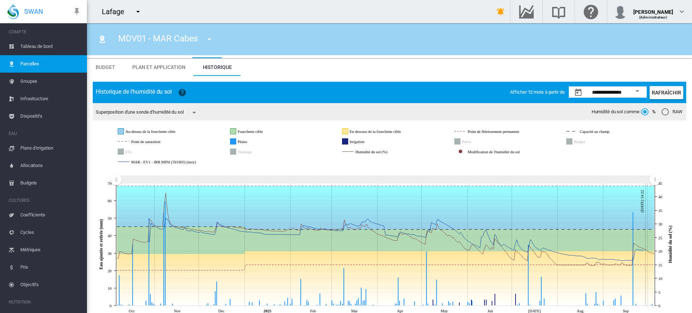
scroll to position [27, 0]
